Goal: Task Accomplishment & Management: Manage account settings

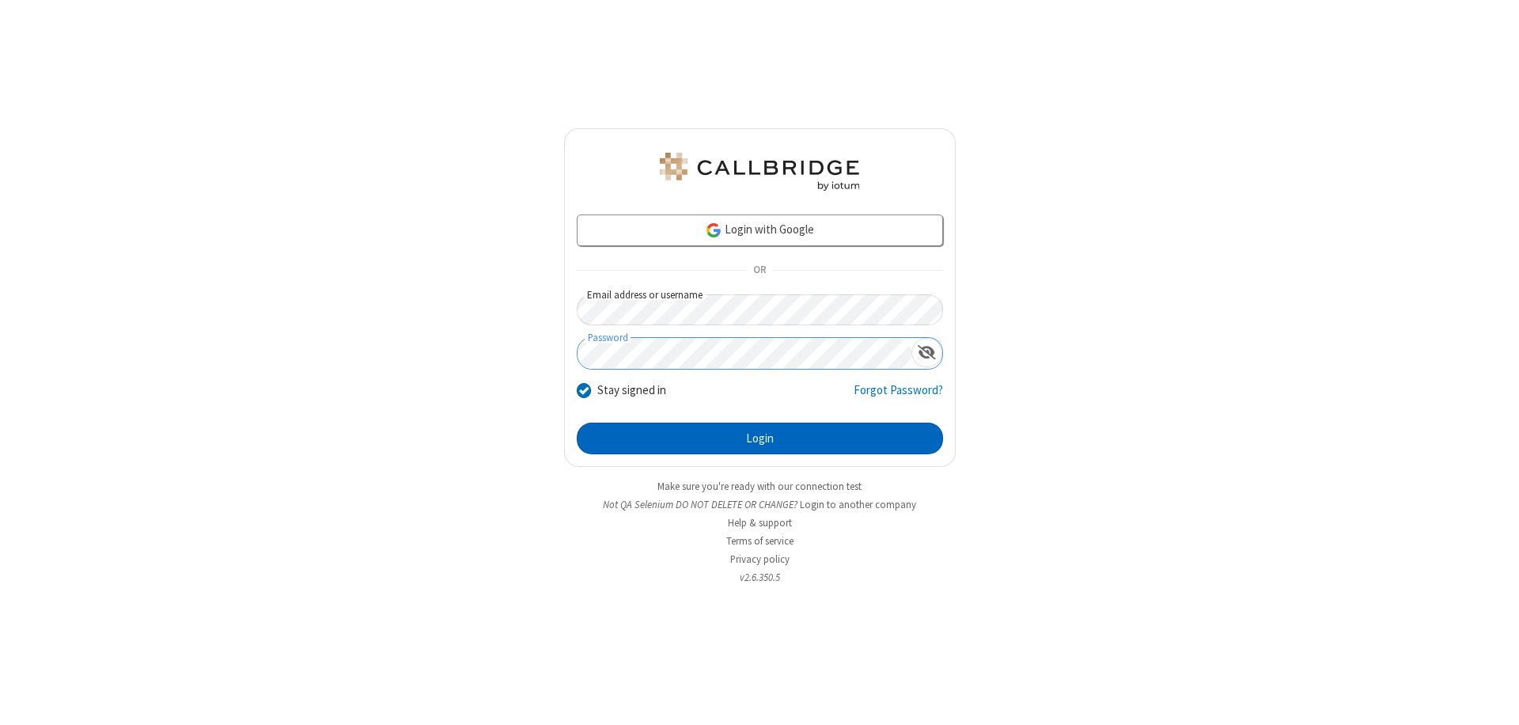
click at [759, 438] on button "Login" at bounding box center [760, 438] width 366 height 32
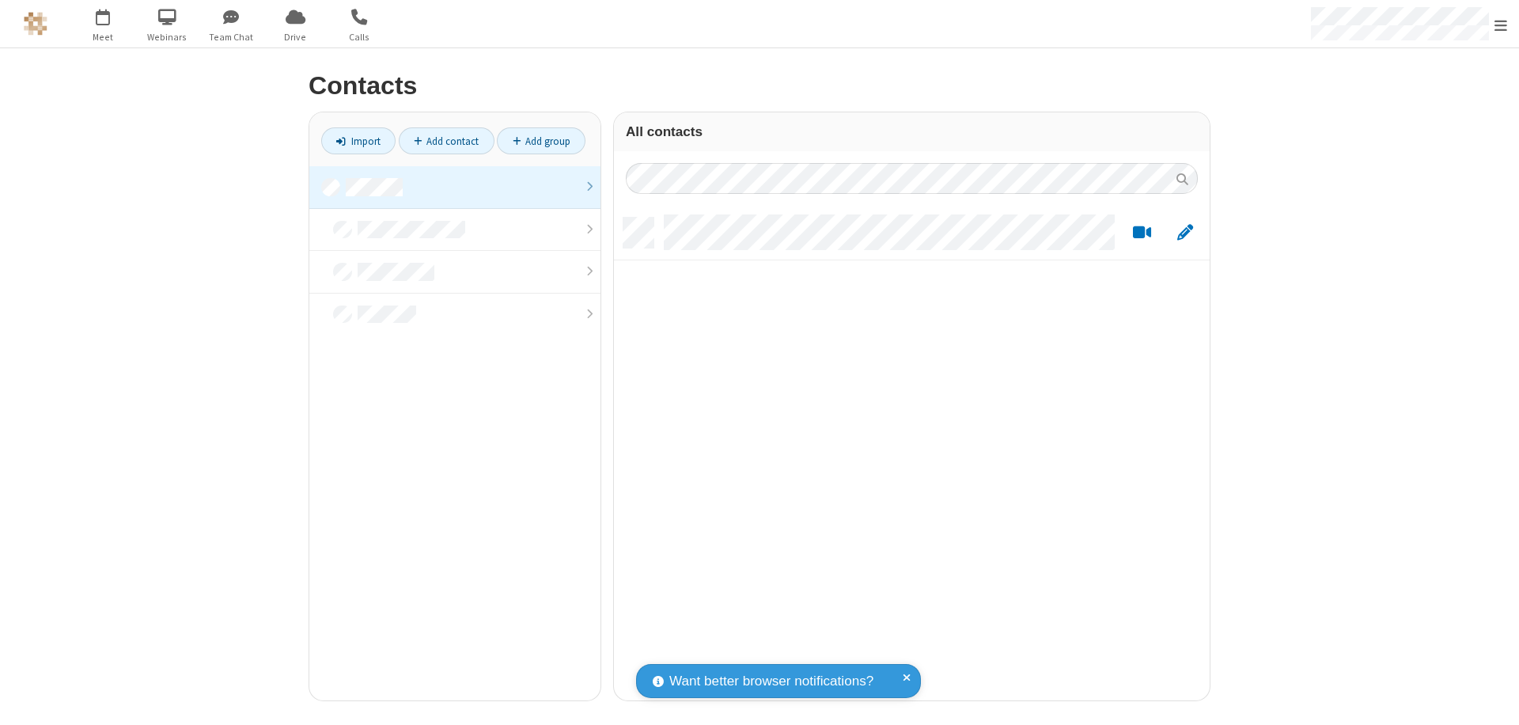
scroll to position [483, 584]
click at [455, 187] on link at bounding box center [454, 187] width 291 height 43
click at [446, 141] on link "Add contact" at bounding box center [447, 140] width 96 height 27
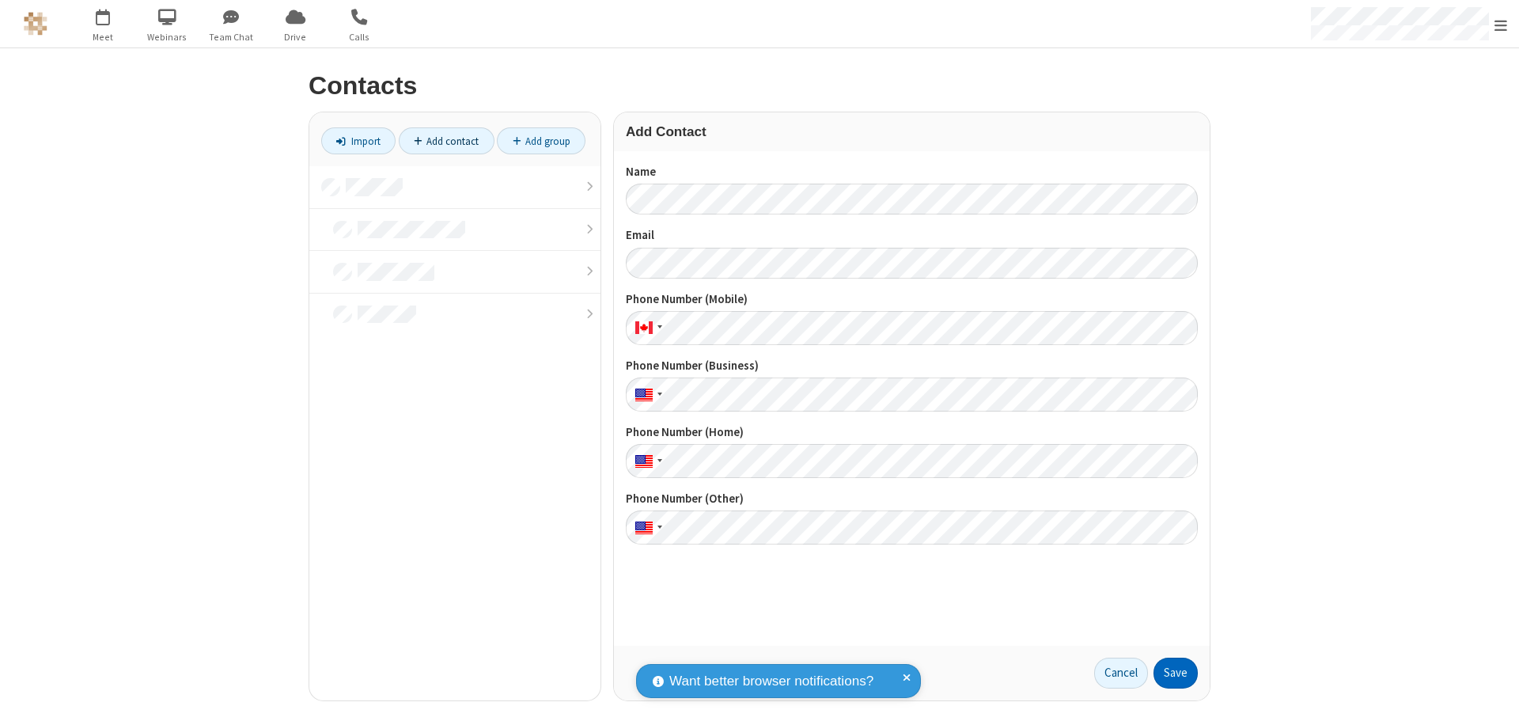
click at [1176, 672] on button "Save" at bounding box center [1175, 673] width 44 height 32
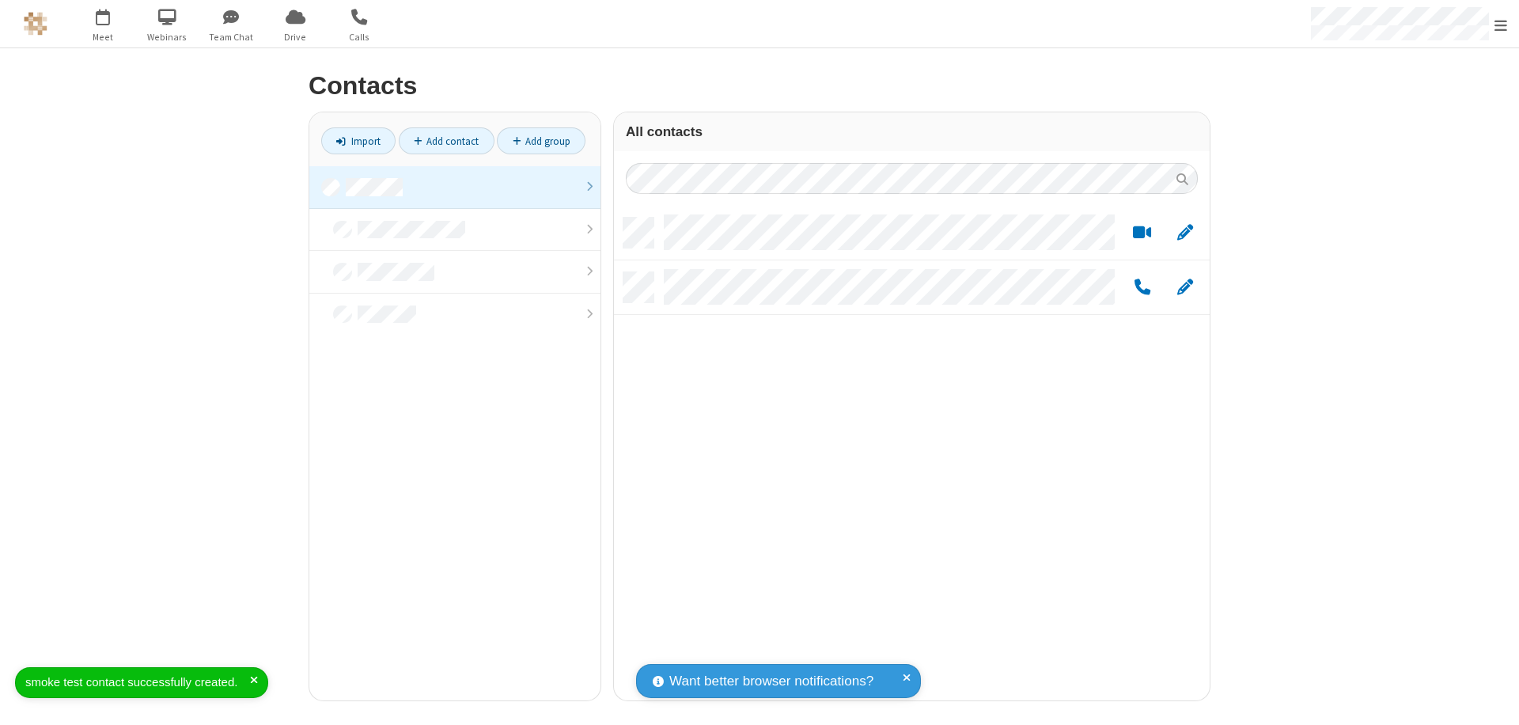
scroll to position [483, 584]
